Goal: Task Accomplishment & Management: Complete application form

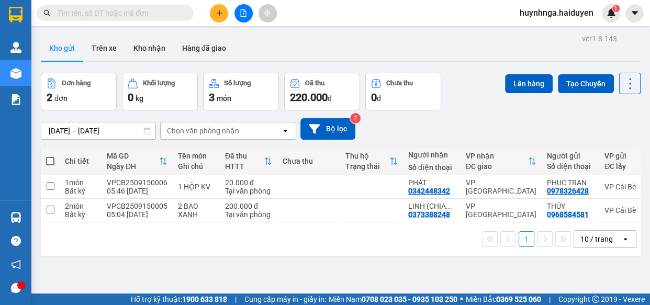
click at [220, 13] on icon "plus" at bounding box center [219, 13] width 6 height 1
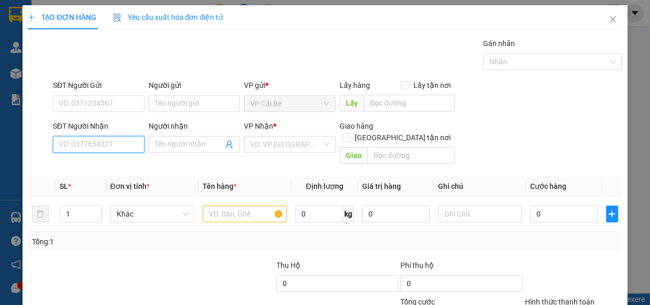
click at [101, 138] on input "SĐT Người Nhận" at bounding box center [99, 144] width 92 height 17
type input "0903088743"
click at [99, 163] on div "0903088743 - HẢI" at bounding box center [98, 166] width 78 height 12
type input "HẢI"
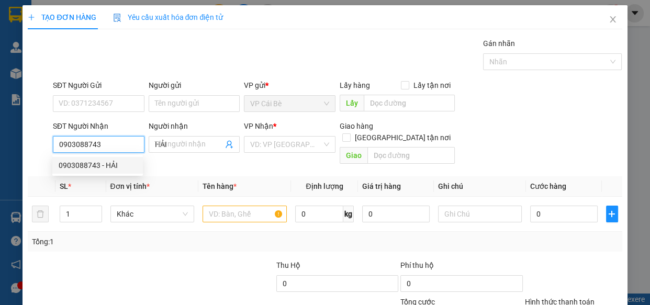
type input "40.000"
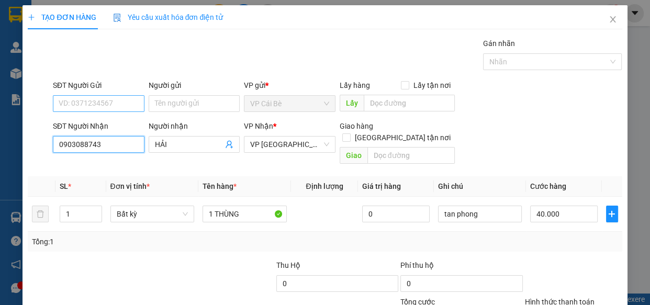
type input "0903088743"
click at [105, 105] on input "SĐT Người Gửi" at bounding box center [99, 103] width 92 height 17
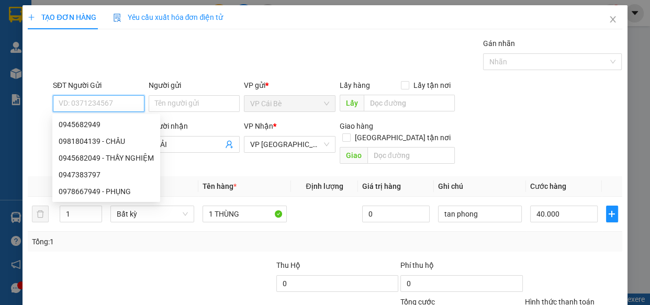
click at [106, 105] on input "SĐT Người Gửi" at bounding box center [99, 103] width 92 height 17
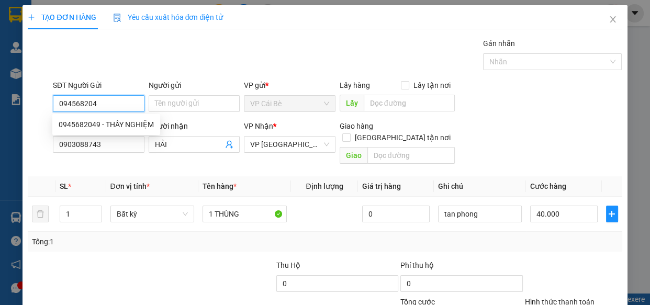
type input "0945682049"
click at [114, 119] on div "0945682049 - THẦY NGHIỆM" at bounding box center [106, 125] width 95 height 12
type input "THẦY NGHIỆM"
type input "100.000"
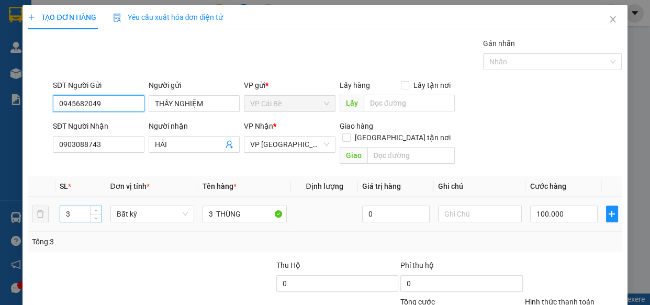
type input "0945682049"
click at [83, 206] on input "3" at bounding box center [80, 214] width 41 height 16
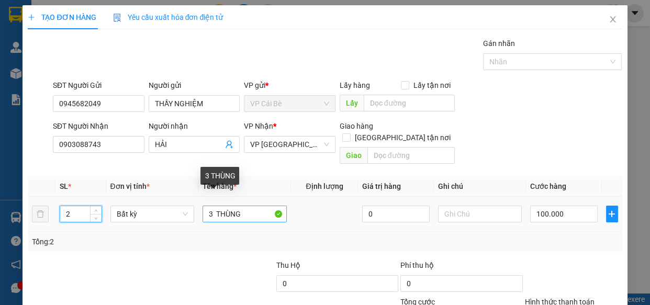
type input "2"
click at [212, 206] on input "3 THÙNG" at bounding box center [245, 214] width 84 height 17
type input "0"
type input "3 THÙNG"
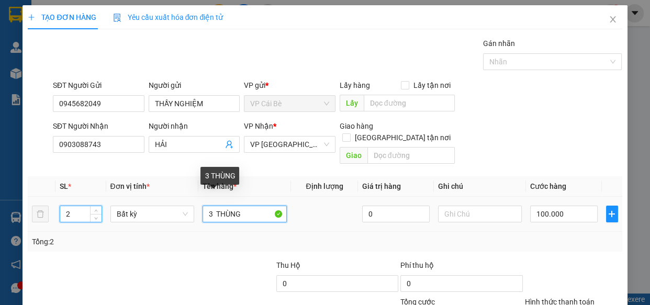
type input "0"
type input "1 THÙNG"
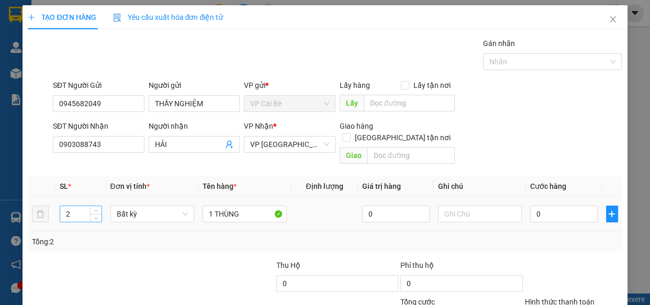
click at [79, 206] on input "2" at bounding box center [80, 214] width 41 height 16
type input "1"
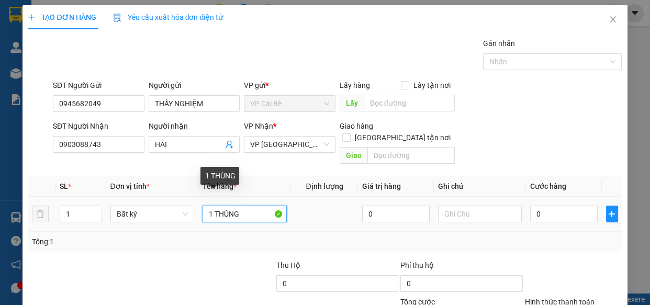
click at [248, 206] on input "1 THÙNG" at bounding box center [245, 214] width 84 height 17
type input "1 THÙNG SÁCH"
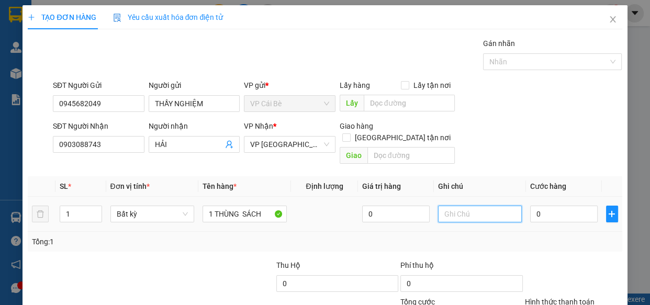
click at [457, 206] on input "text" at bounding box center [480, 214] width 84 height 17
type input "TÂN PHONG"
click at [553, 208] on input "0" at bounding box center [564, 214] width 68 height 17
type input "0"
type input "2"
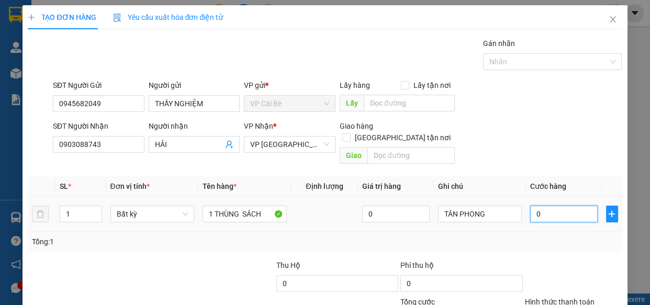
type input "2"
type input "02"
type input "20"
type input "020"
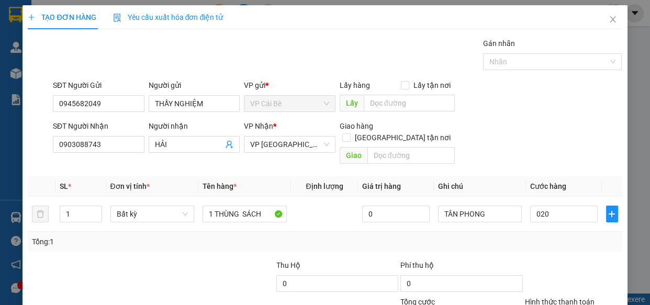
type input "20.000"
click at [540, 238] on div "Tổng: 1" at bounding box center [325, 242] width 594 height 20
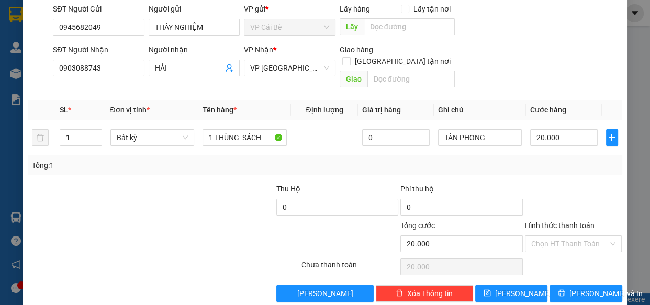
scroll to position [82, 0]
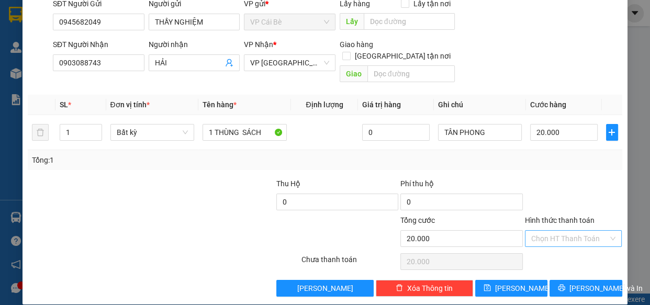
click at [558, 232] on input "Hình thức thanh toán" at bounding box center [571, 239] width 78 height 16
click at [563, 250] on div "Tại văn phòng" at bounding box center [567, 247] width 84 height 12
type input "0"
click at [564, 281] on button "[PERSON_NAME] và In" at bounding box center [586, 288] width 72 height 17
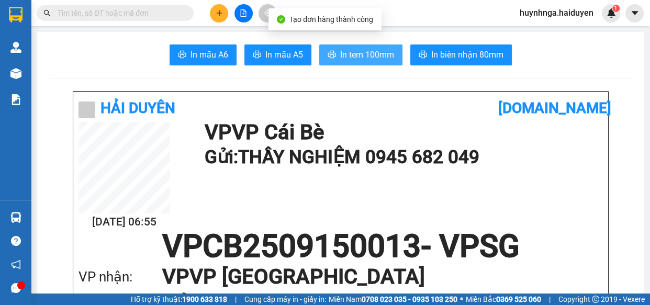
drag, startPoint x: 336, startPoint y: 53, endPoint x: 338, endPoint y: 62, distance: 9.0
click at [340, 54] on span "In tem 100mm" at bounding box center [367, 54] width 54 height 13
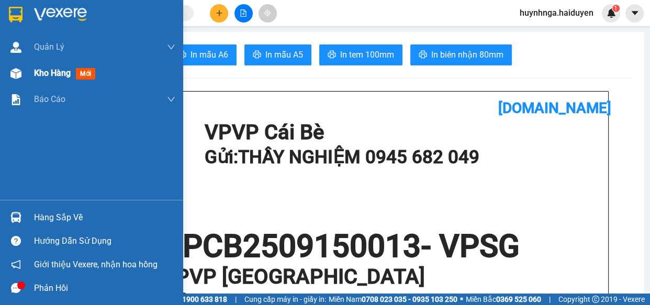
click at [48, 73] on span "Kho hàng" at bounding box center [52, 73] width 37 height 10
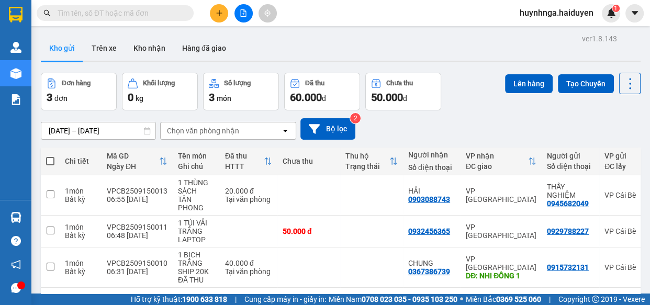
click at [129, 15] on input "text" at bounding box center [120, 13] width 124 height 12
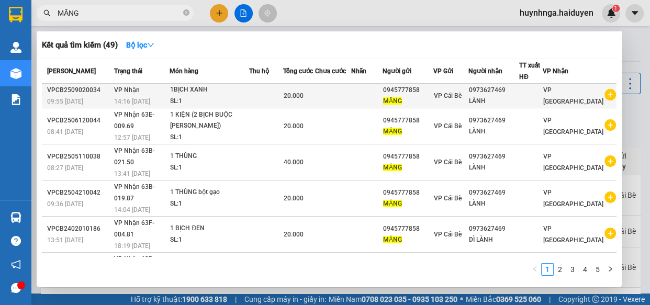
type input "MĂNG"
click at [351, 101] on td at bounding box center [333, 96] width 36 height 25
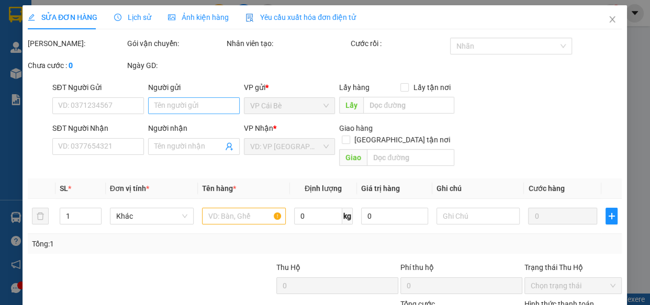
type input "0945777858"
type input "MĂNG"
type input "0973627469"
type input "LÀNH"
type input "20.000"
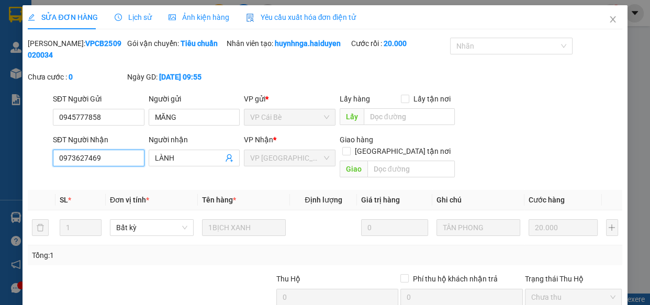
drag, startPoint x: 106, startPoint y: 158, endPoint x: 30, endPoint y: 158, distance: 76.5
click at [30, 158] on div "SĐT Người Nhận 0973627469 0973627469 Người nhận LÀNH VP Nhận * VP [GEOGRAPHIC_D…" at bounding box center [325, 158] width 596 height 48
click at [609, 20] on icon "close" at bounding box center [613, 19] width 8 height 8
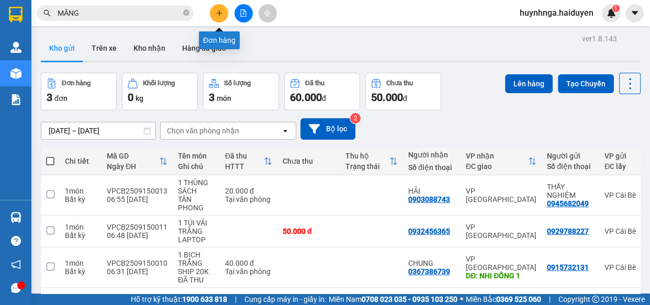
click at [214, 14] on button at bounding box center [219, 13] width 18 height 18
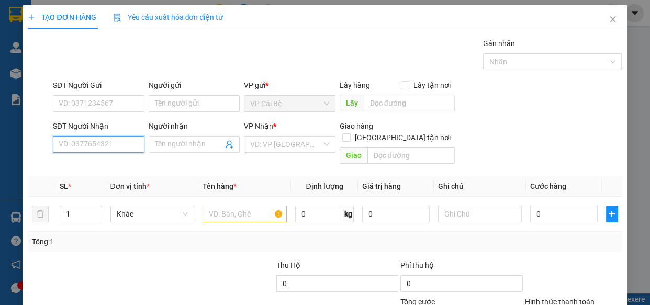
click at [108, 141] on input "SĐT Người Nhận" at bounding box center [99, 144] width 92 height 17
paste input "0973627469"
type input "0973627469"
drag, startPoint x: 111, startPoint y: 170, endPoint x: 112, endPoint y: 156, distance: 14.7
click at [111, 170] on div "0973627469 - LÀNH" at bounding box center [98, 166] width 78 height 12
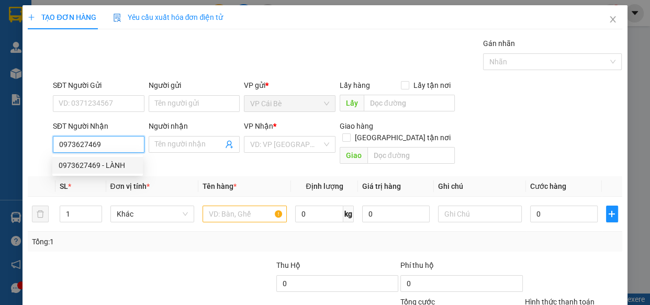
type input "LÀNH"
type input "20.000"
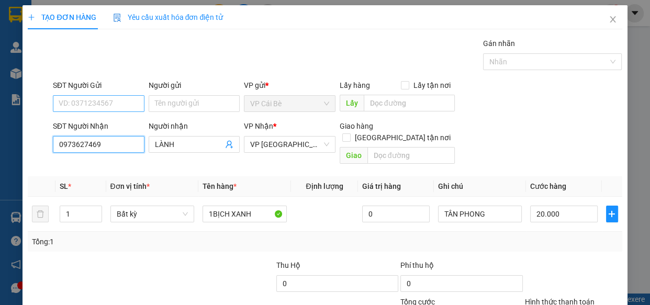
type input "0973627469"
click at [111, 105] on input "SĐT Người Gửi" at bounding box center [99, 103] width 92 height 17
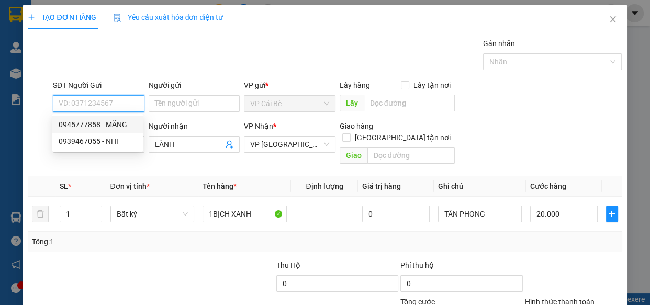
click at [116, 124] on div "0945777858 - MĂNG" at bounding box center [98, 125] width 78 height 12
type input "0945777858"
type input "MĂNG"
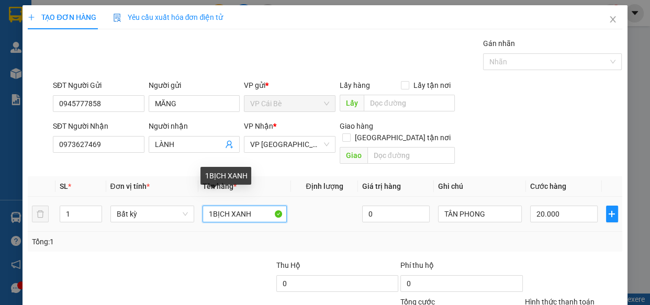
click at [257, 206] on input "1BỊCH XANH" at bounding box center [245, 214] width 84 height 17
type input "1THÙNG"
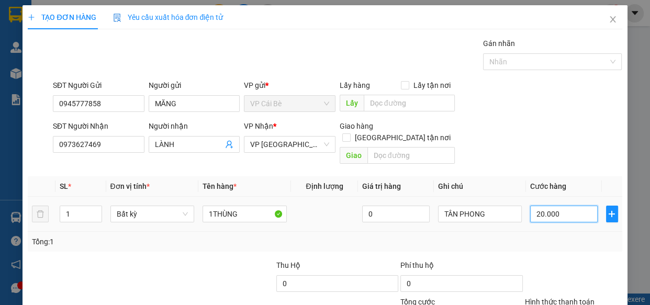
click at [559, 206] on input "20.000" at bounding box center [564, 214] width 68 height 17
type input "0"
type input "4"
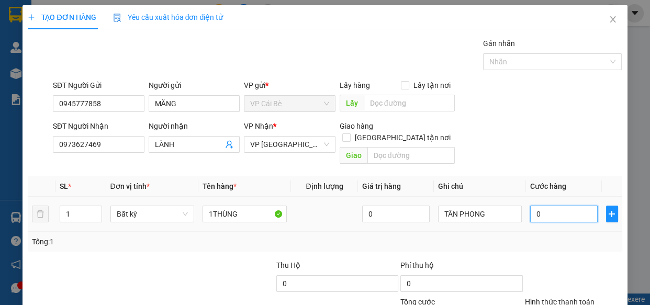
type input "4"
type input "04"
type input "40"
type input "040"
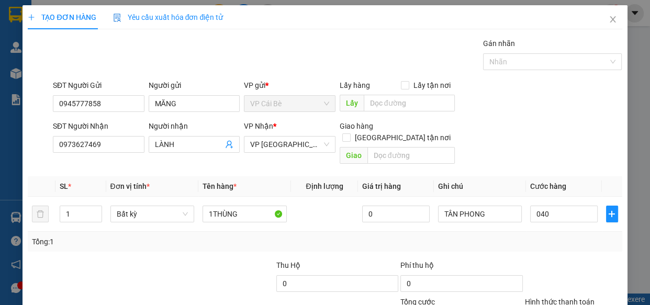
type input "40.000"
click at [554, 260] on div at bounding box center [573, 278] width 99 height 37
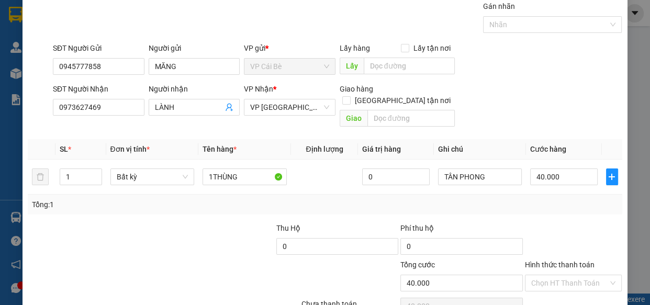
scroll to position [82, 0]
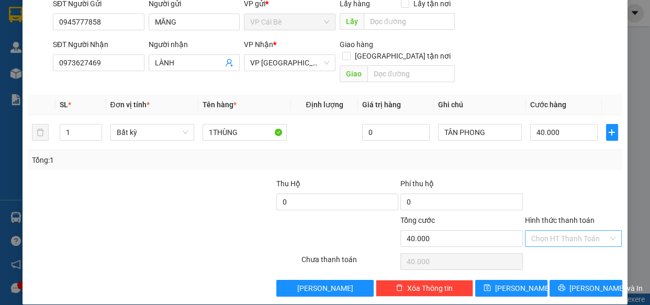
click at [541, 231] on input "Hình thức thanh toán" at bounding box center [571, 239] width 78 height 16
click at [551, 246] on div "Tại văn phòng" at bounding box center [567, 247] width 84 height 12
type input "0"
click at [574, 283] on span "[PERSON_NAME] và In" at bounding box center [606, 289] width 73 height 12
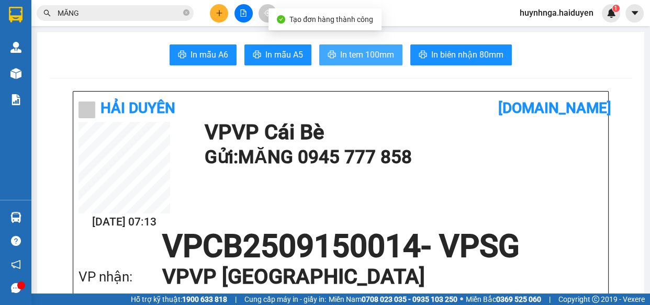
click at [373, 52] on span "In tem 100mm" at bounding box center [367, 54] width 54 height 13
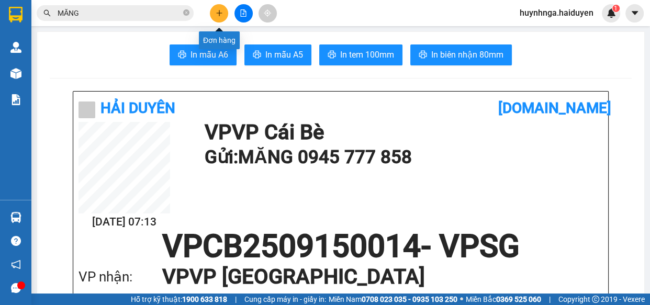
click at [219, 17] on button at bounding box center [219, 13] width 18 height 18
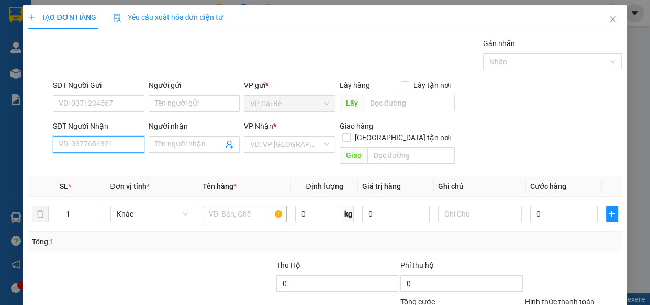
click at [104, 141] on input "SĐT Người Nhận" at bounding box center [99, 144] width 92 height 17
click at [103, 147] on input "SĐT Người Nhận" at bounding box center [99, 144] width 92 height 17
click at [98, 147] on input "SĐT Người Nhận" at bounding box center [99, 144] width 92 height 17
type input "0909229953"
click at [105, 165] on div "0909229953 - KHANH" at bounding box center [98, 166] width 78 height 12
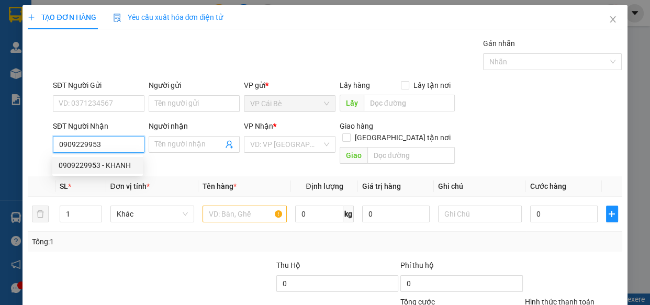
type input "KHANH"
type input "20.000"
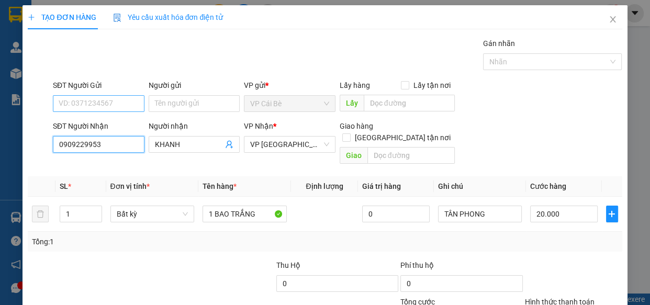
type input "0909229953"
click at [112, 105] on input "SĐT Người Gửi" at bounding box center [99, 103] width 92 height 17
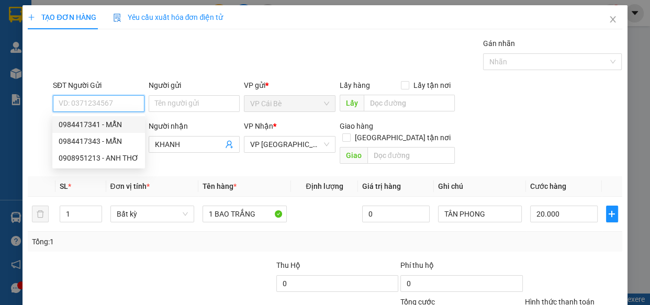
click at [126, 122] on div "0984417341 - MẪN" at bounding box center [99, 125] width 80 height 12
type input "0984417341"
type input "MẪN"
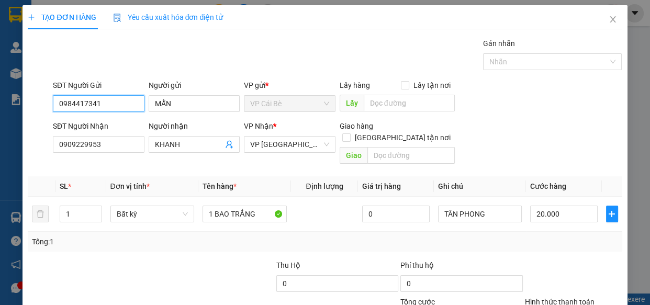
click at [113, 103] on input "0984417341" at bounding box center [99, 103] width 92 height 17
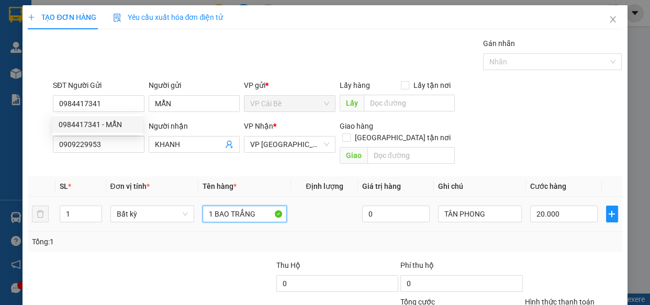
click at [261, 206] on input "1 BAO TRẮNG" at bounding box center [245, 214] width 84 height 17
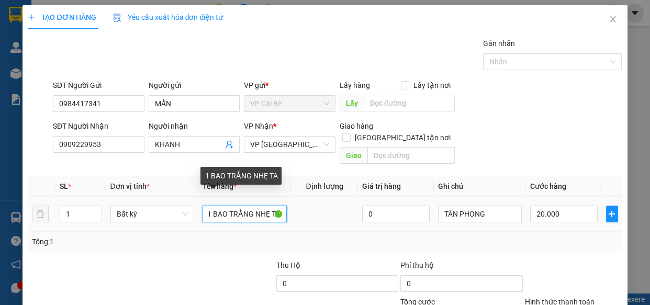
scroll to position [0, 5]
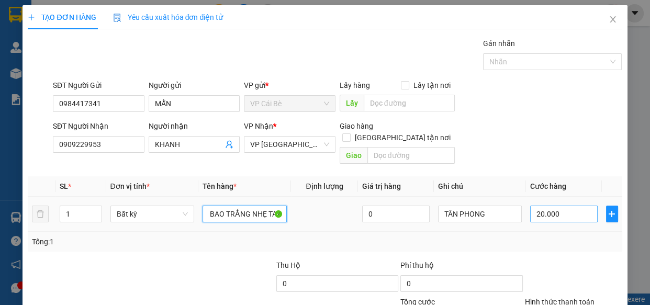
type input "1 BAO TRẮNG NHẸ TAY"
click at [558, 206] on input "20.000" at bounding box center [564, 214] width 68 height 17
type input "0"
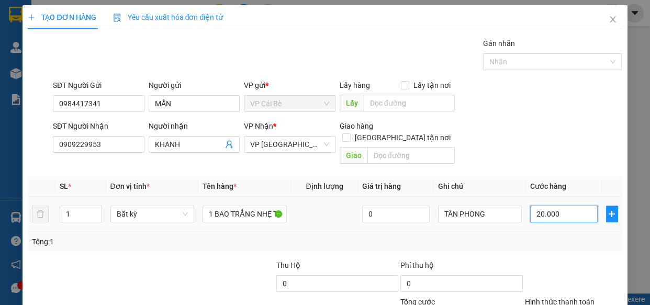
type input "0"
type input "2"
type input "02"
type input "20"
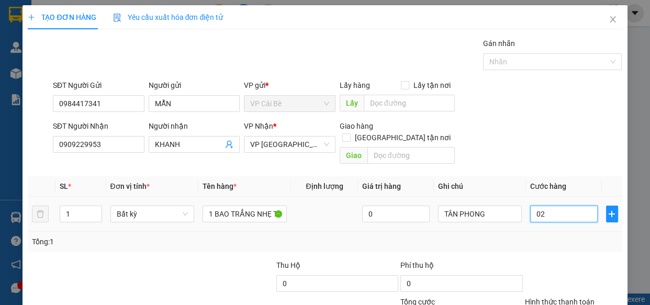
type input "20"
type input "020"
type input "20.000"
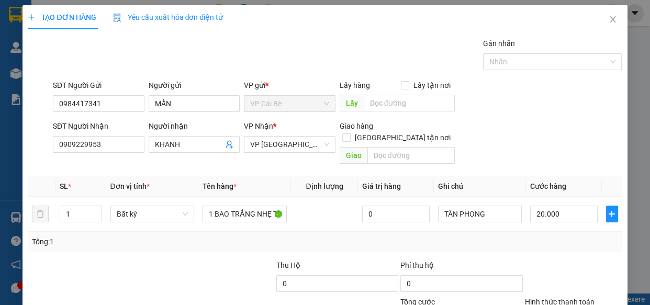
click at [549, 236] on div "Tổng: 1" at bounding box center [325, 242] width 586 height 12
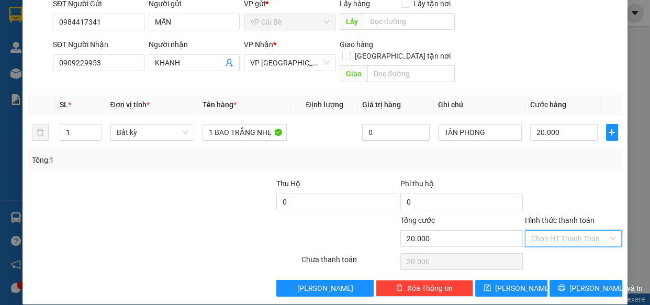
click at [569, 231] on input "Hình thức thanh toán" at bounding box center [571, 239] width 78 height 16
click at [574, 251] on div "Tại văn phòng" at bounding box center [567, 247] width 84 height 12
type input "0"
click at [581, 283] on span "[PERSON_NAME] và In" at bounding box center [606, 289] width 73 height 12
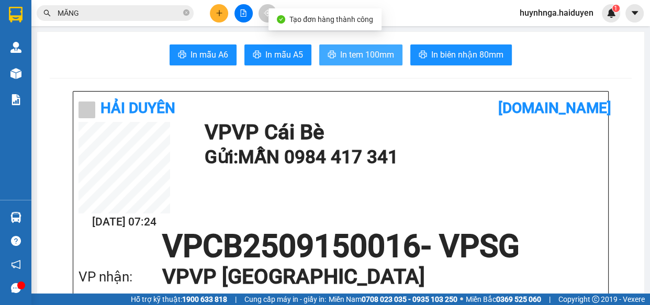
click at [332, 57] on icon "printer" at bounding box center [332, 54] width 8 height 8
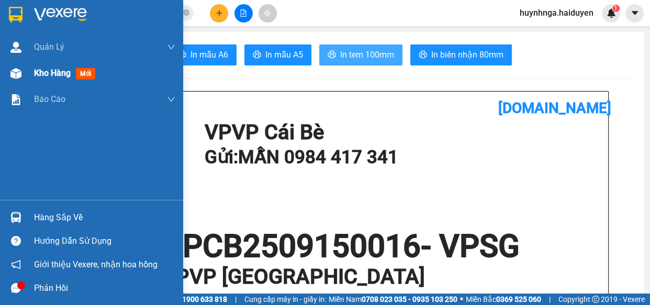
click at [39, 71] on span "Kho hàng" at bounding box center [52, 73] width 37 height 10
